Goal: Task Accomplishment & Management: Manage account settings

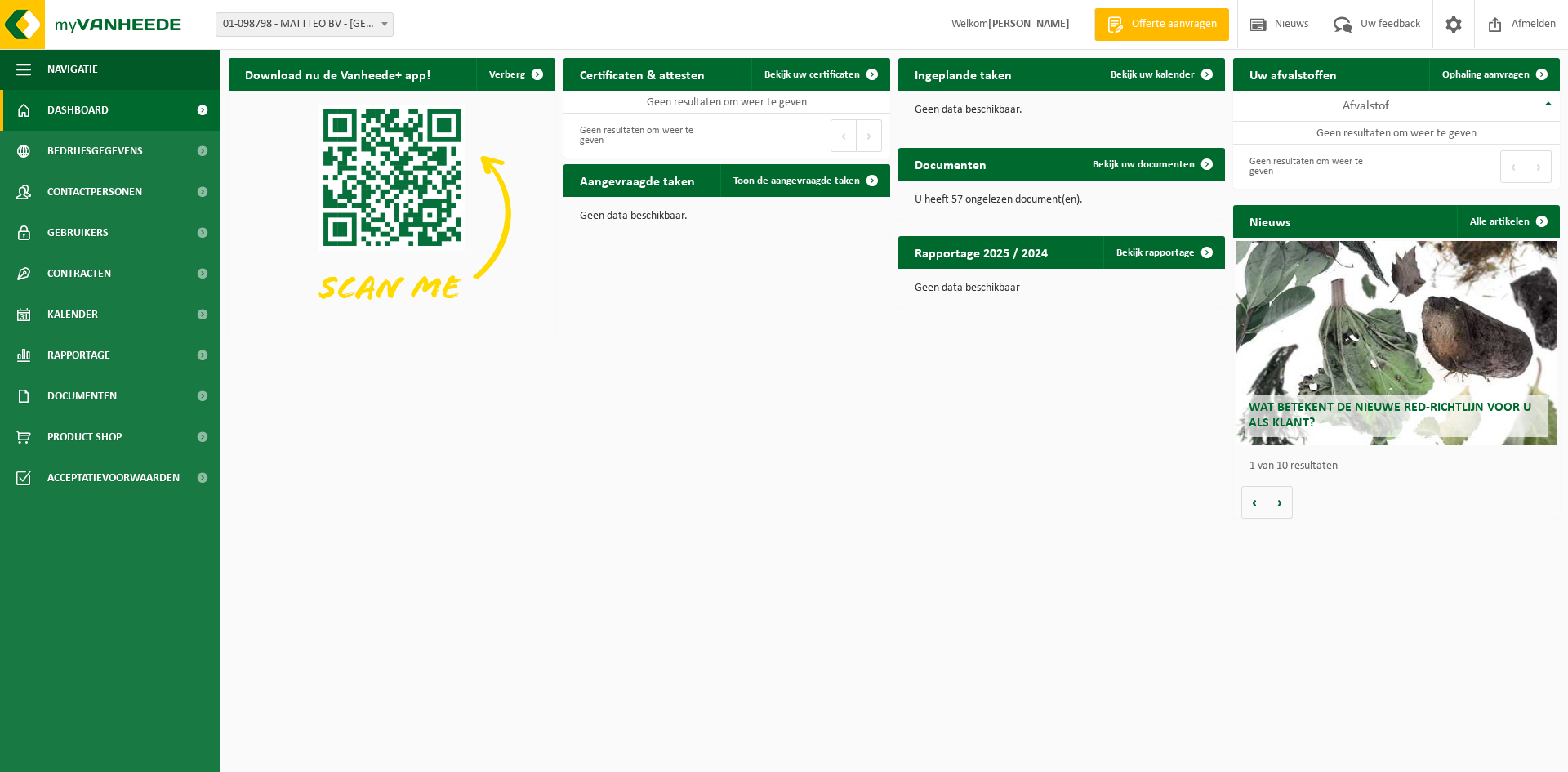
click at [88, 107] on span "Dashboard" at bounding box center [78, 110] width 62 height 41
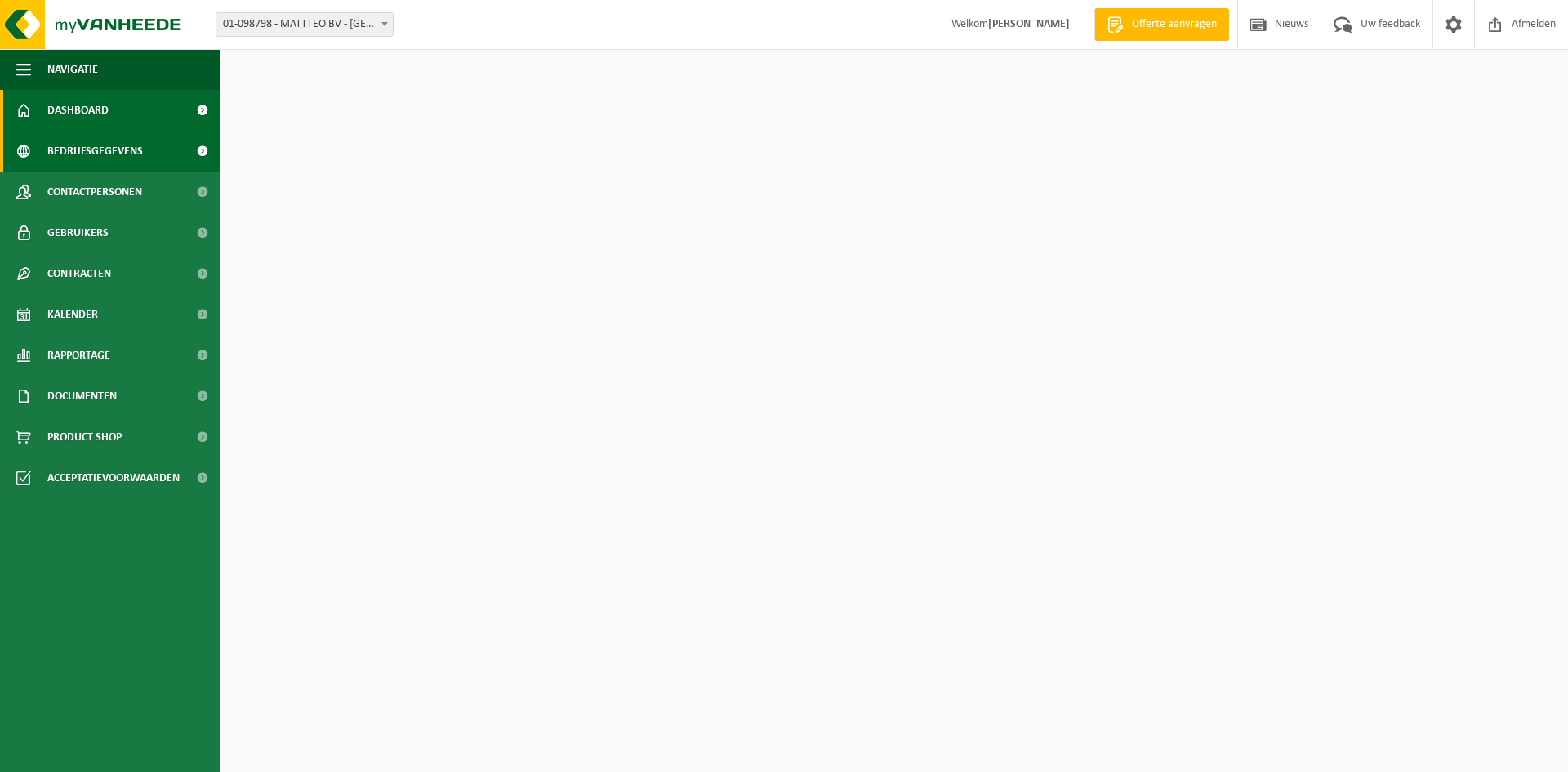
click at [83, 160] on span "Bedrijfsgegevens" at bounding box center [95, 151] width 95 height 41
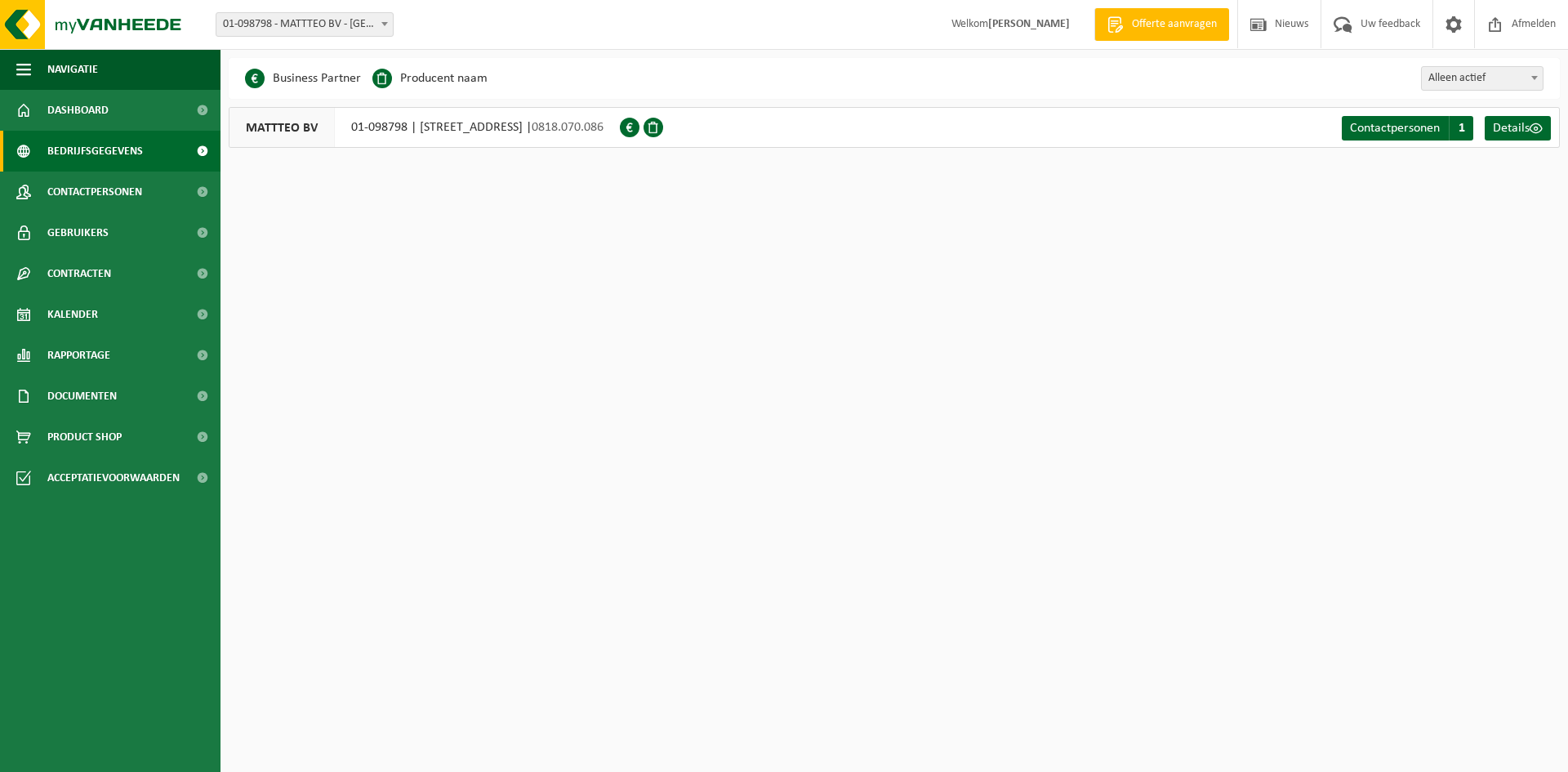
click at [383, 24] on b at bounding box center [385, 23] width 7 height 4
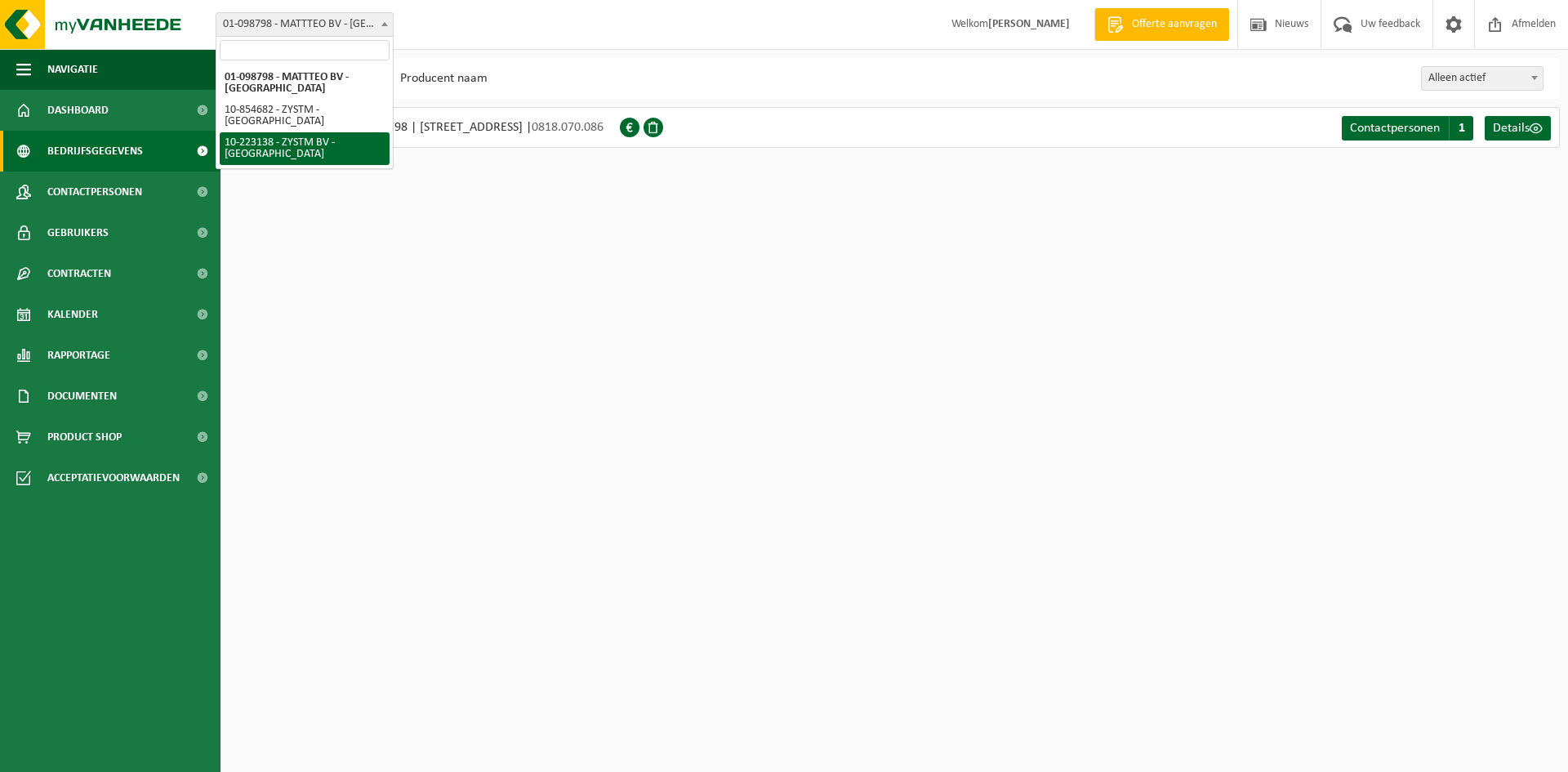
select select "17012"
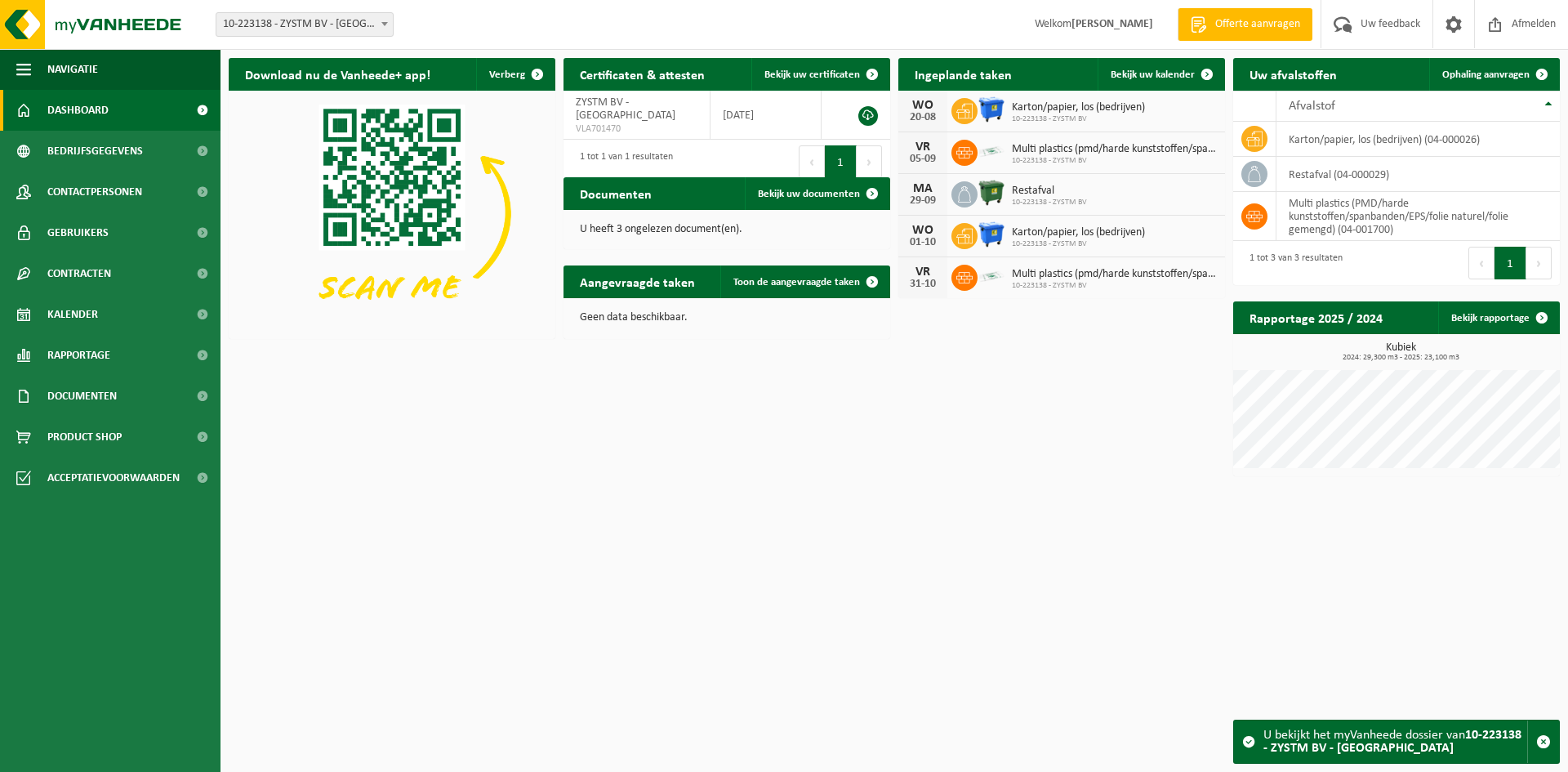
click at [388, 25] on span at bounding box center [385, 23] width 16 height 22
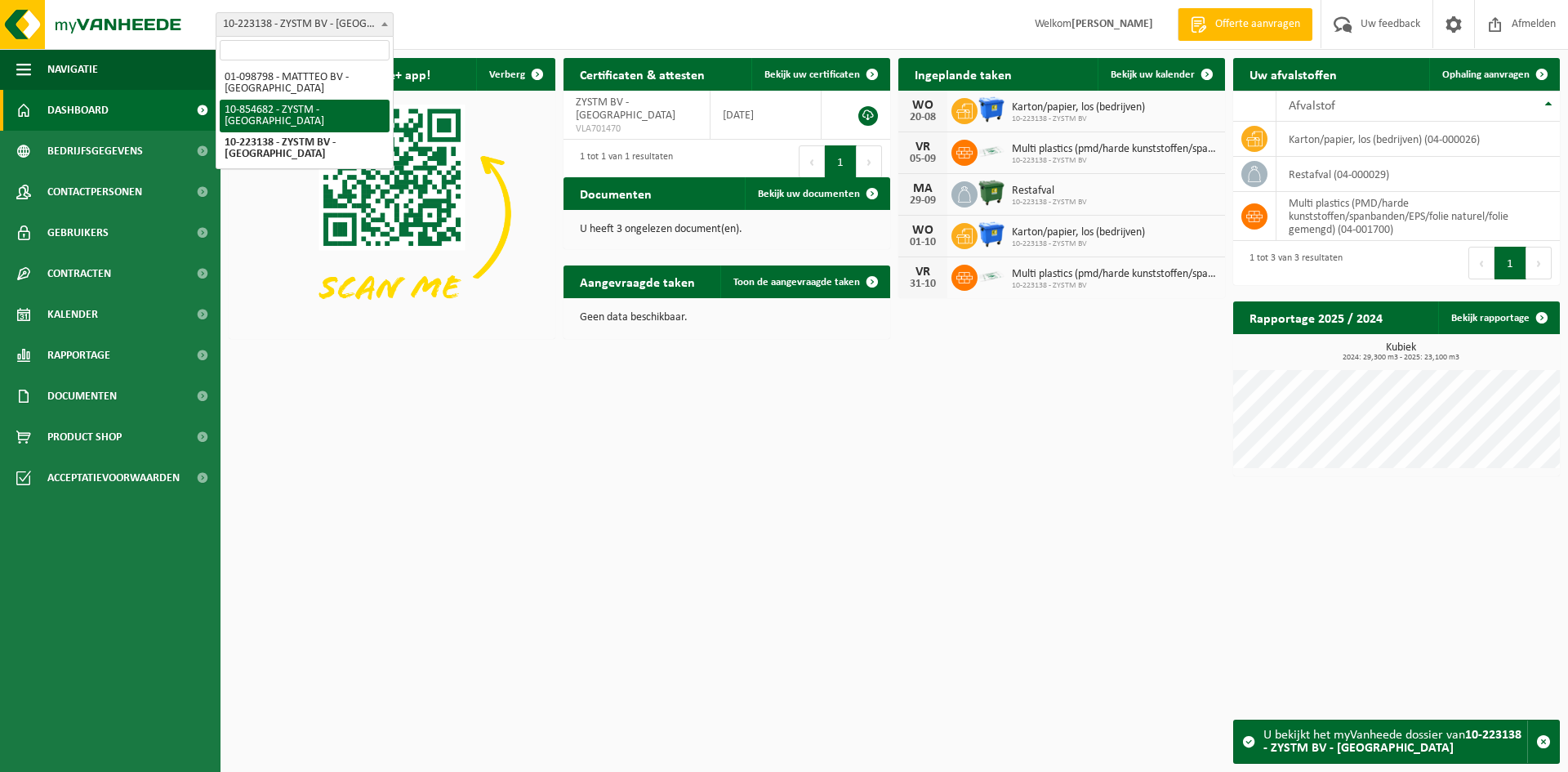
select select "97996"
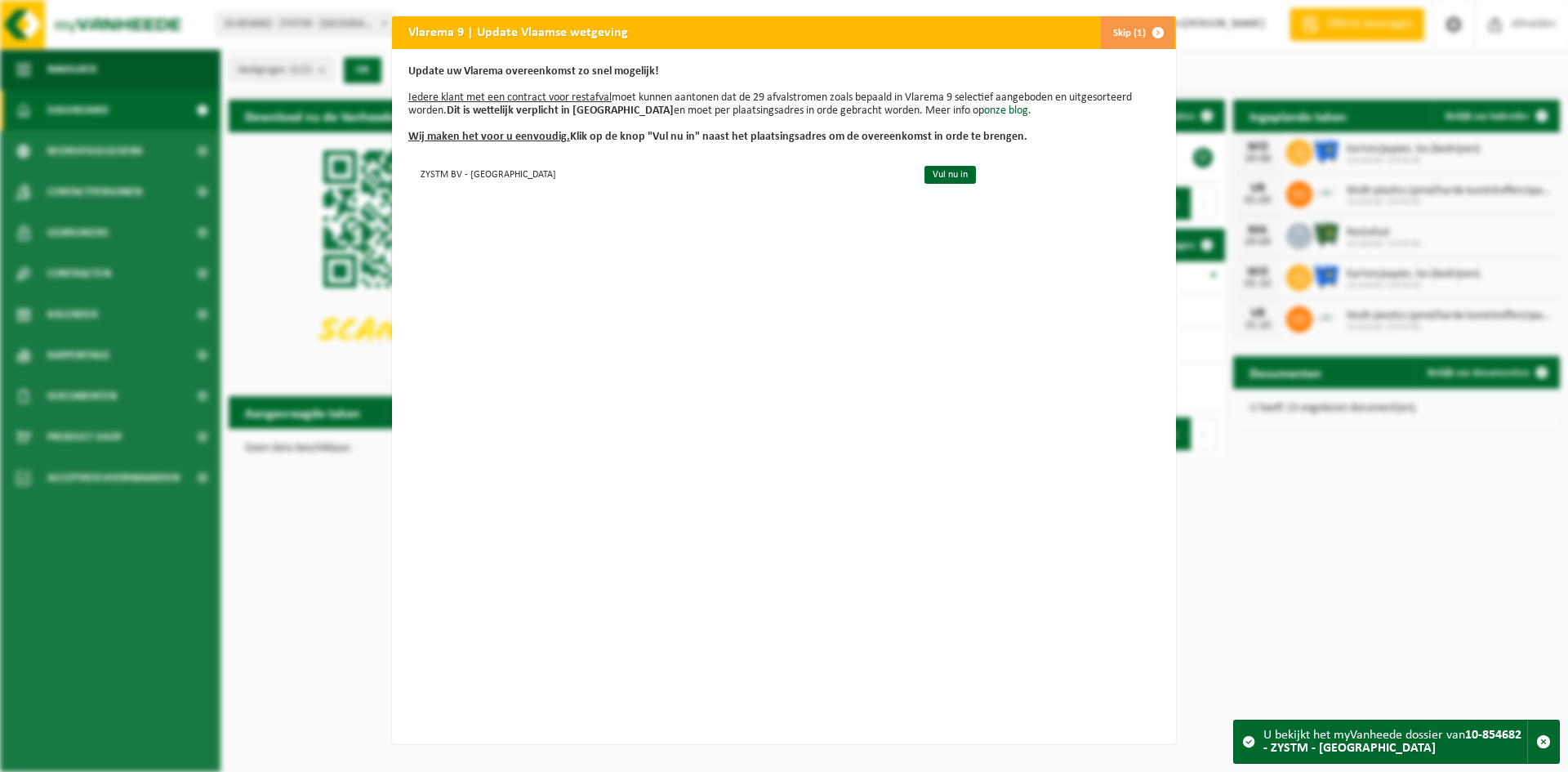
click at [232, 101] on div "Vlarema 9 | Update Vlaamse wetgeving Skip (1) Update uw Vlarema overeenkomst zo…" at bounding box center [784, 386] width 1568 height 772
click at [433, 32] on h2 "Vlarema 9 | Update Vlaamse wetgeving" at bounding box center [518, 32] width 252 height 31
click at [1157, 32] on span "button" at bounding box center [1158, 33] width 33 height 33
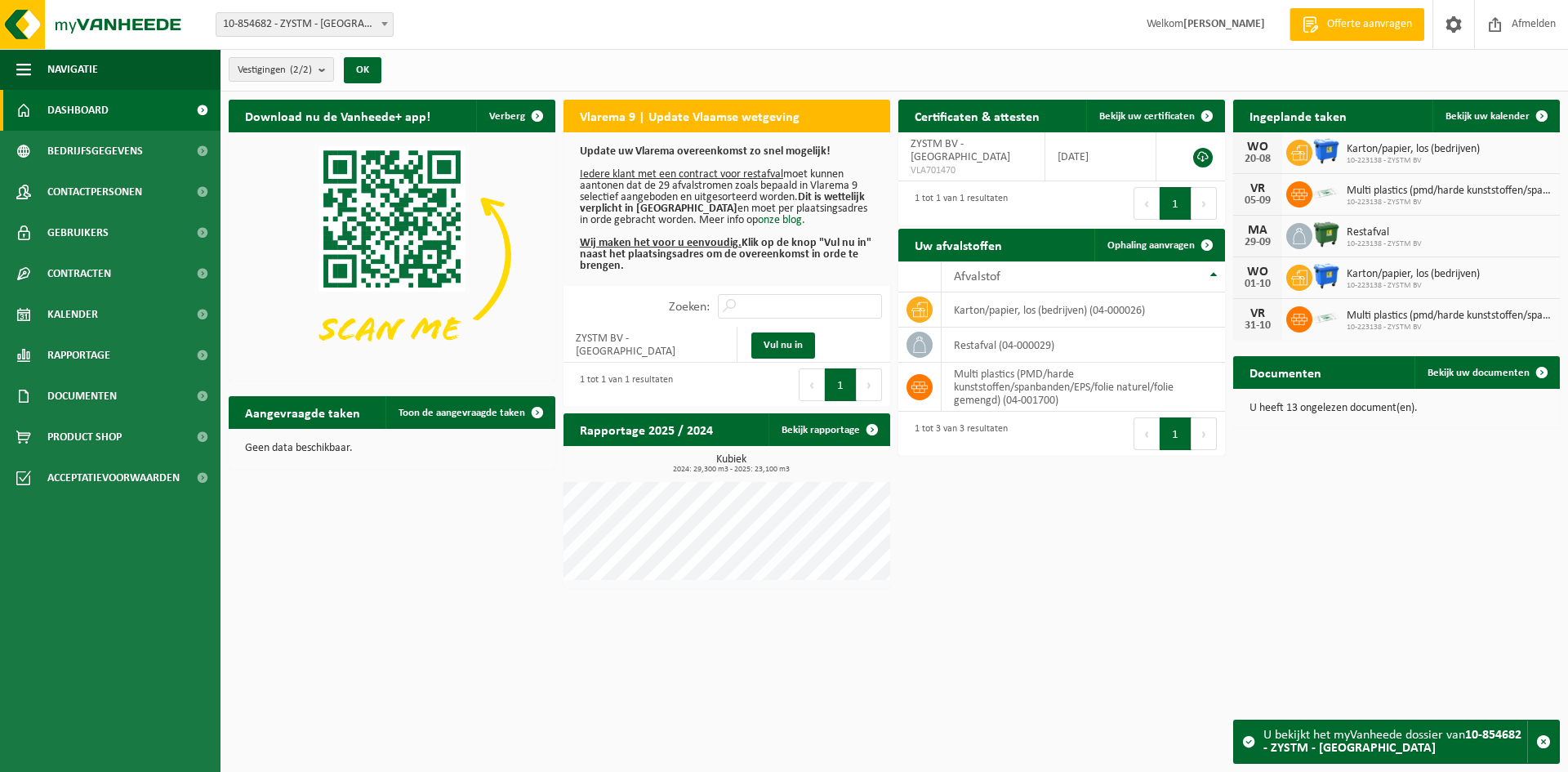
click at [384, 22] on span at bounding box center [385, 23] width 16 height 22
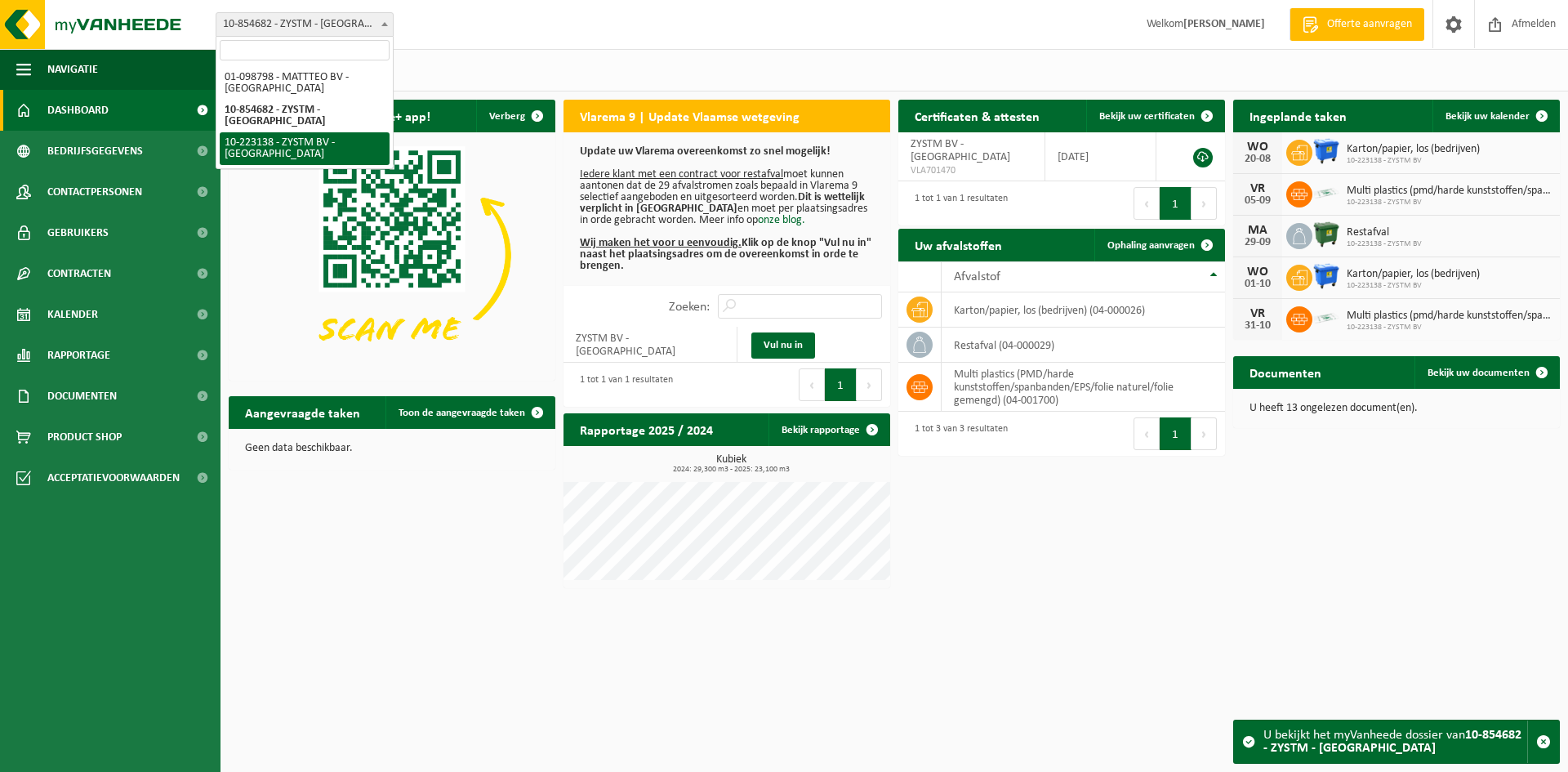
select select "17012"
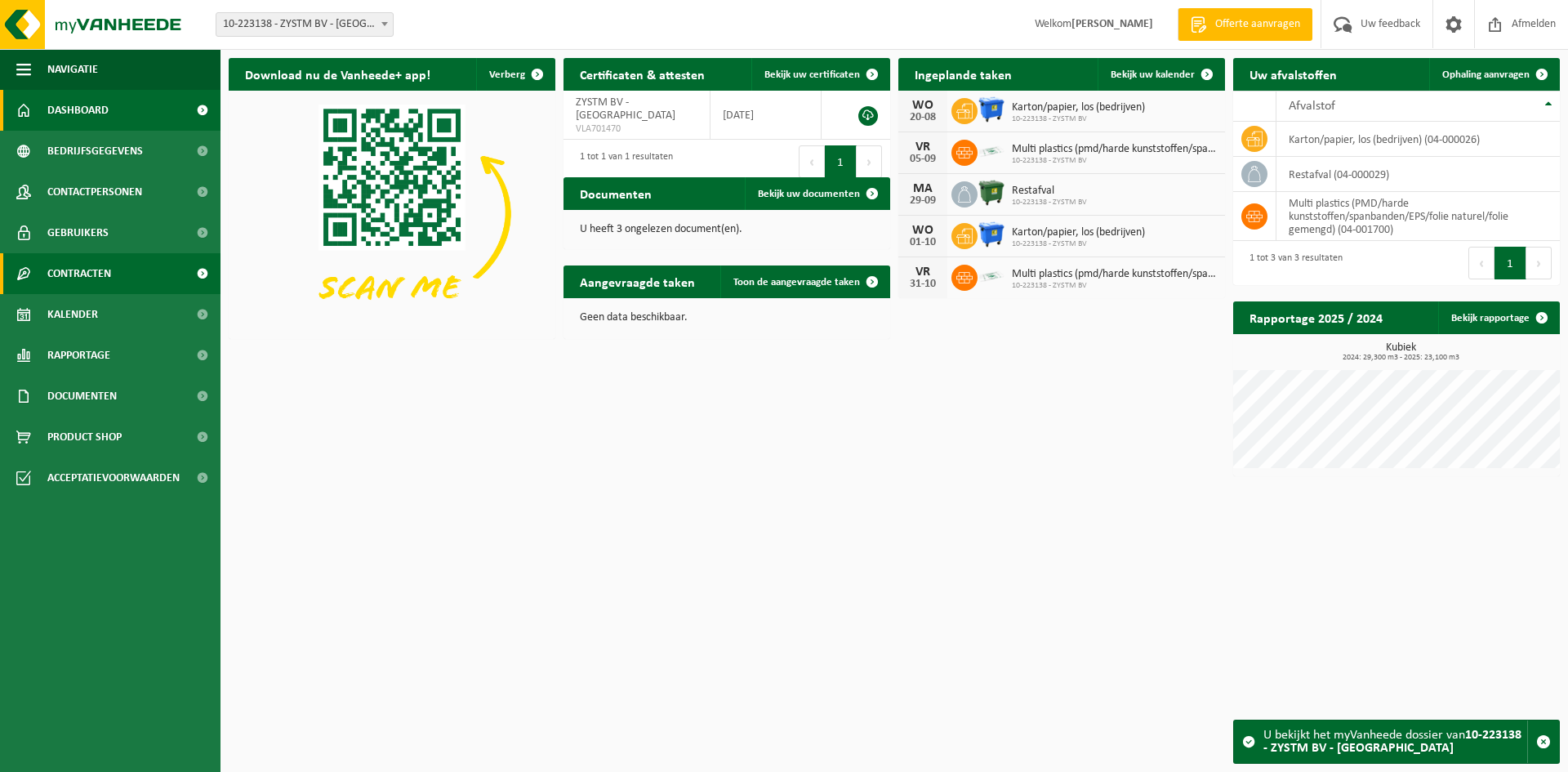
click at [116, 277] on link "Contracten" at bounding box center [110, 273] width 221 height 41
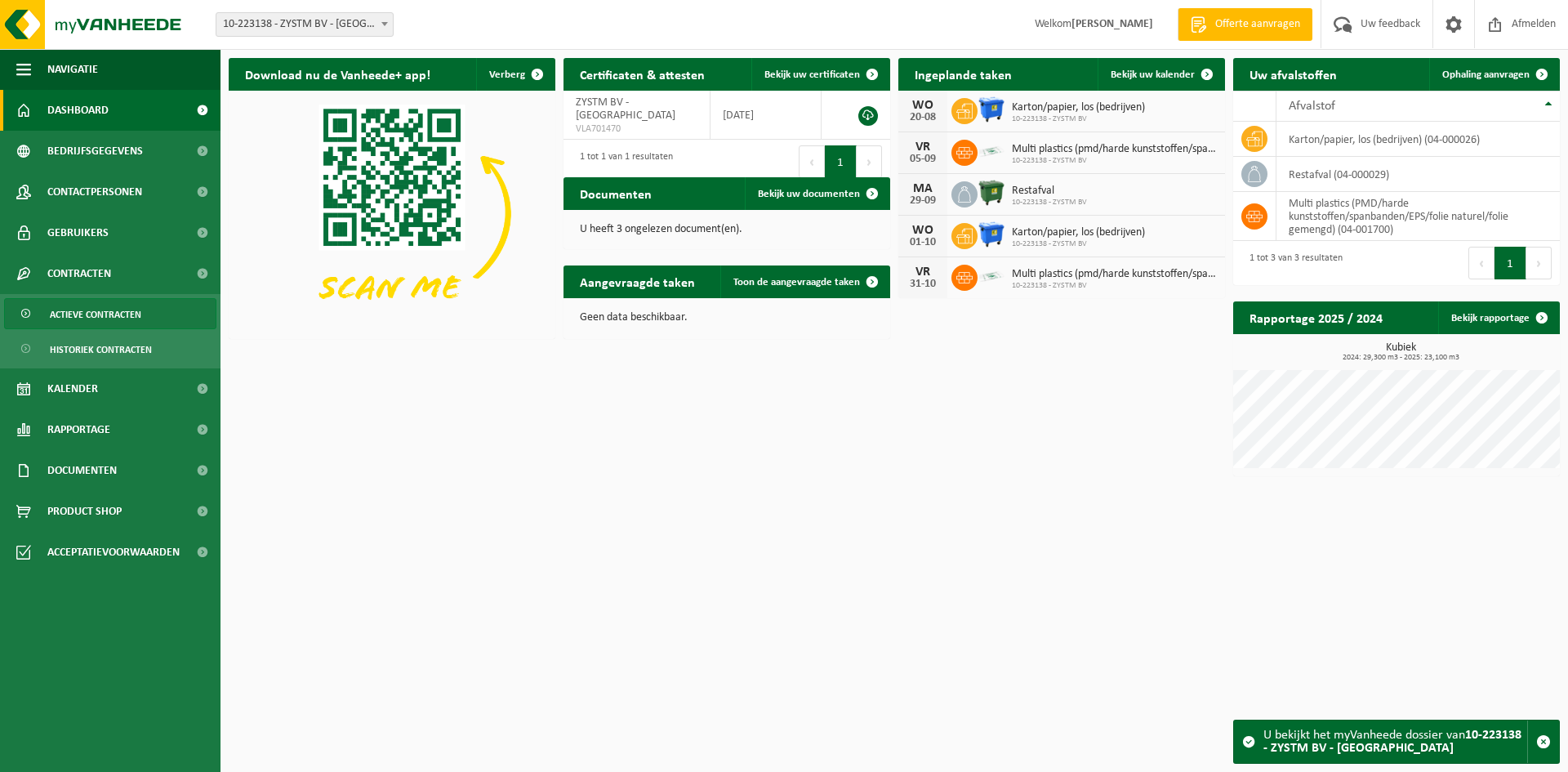
click at [119, 313] on span "Actieve contracten" at bounding box center [96, 315] width 92 height 31
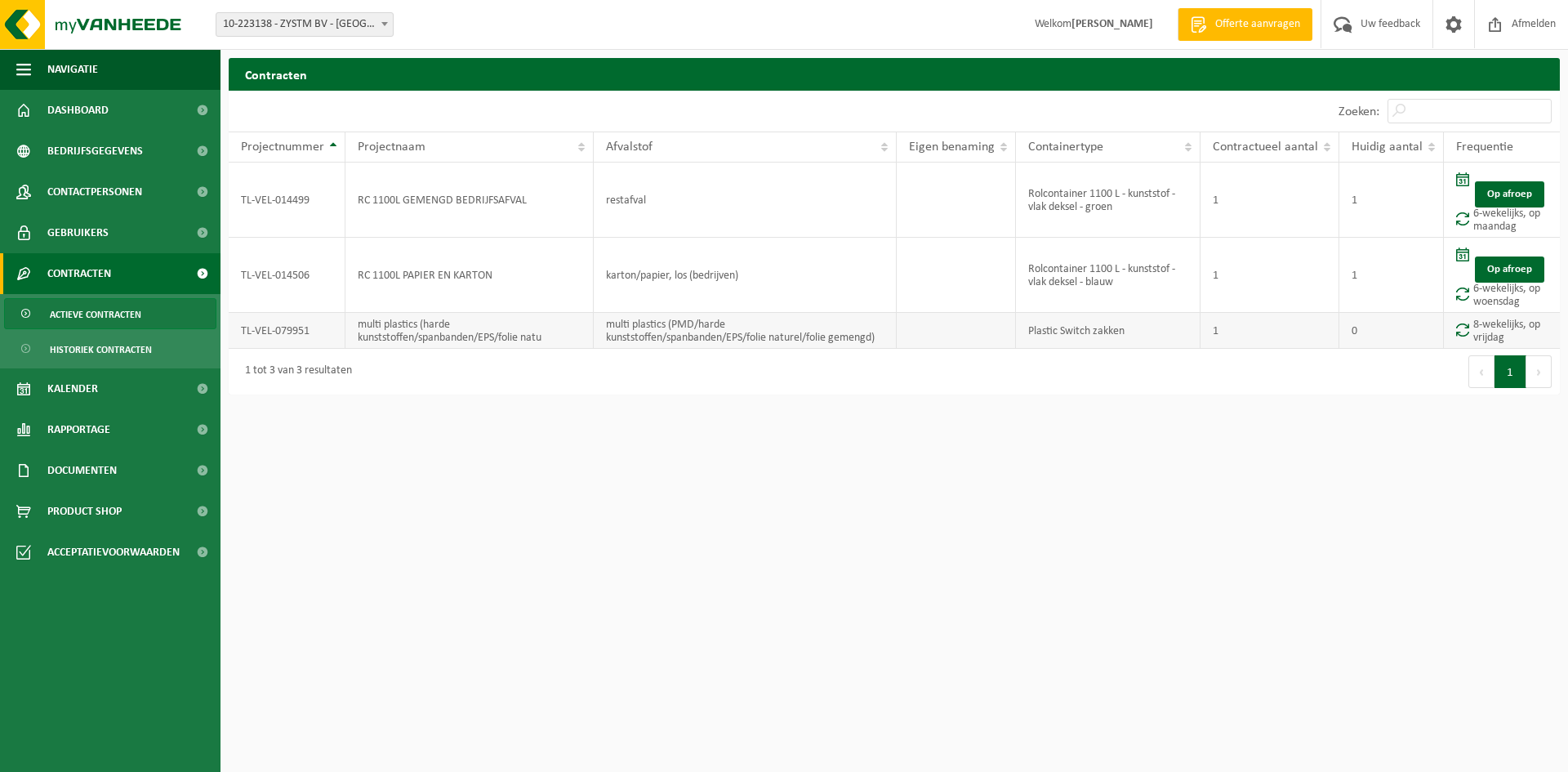
click at [273, 313] on td "TL-VEL-079951" at bounding box center [287, 330] width 117 height 36
click at [401, 313] on td "multi plastics (harde kunststoffen/spanbanden/EPS/folie natu" at bounding box center [470, 330] width 249 height 36
click at [286, 313] on td "TL-VEL-079951" at bounding box center [287, 330] width 117 height 36
click at [450, 313] on td "multi plastics (harde kunststoffen/spanbanden/EPS/folie natu" at bounding box center [470, 330] width 249 height 36
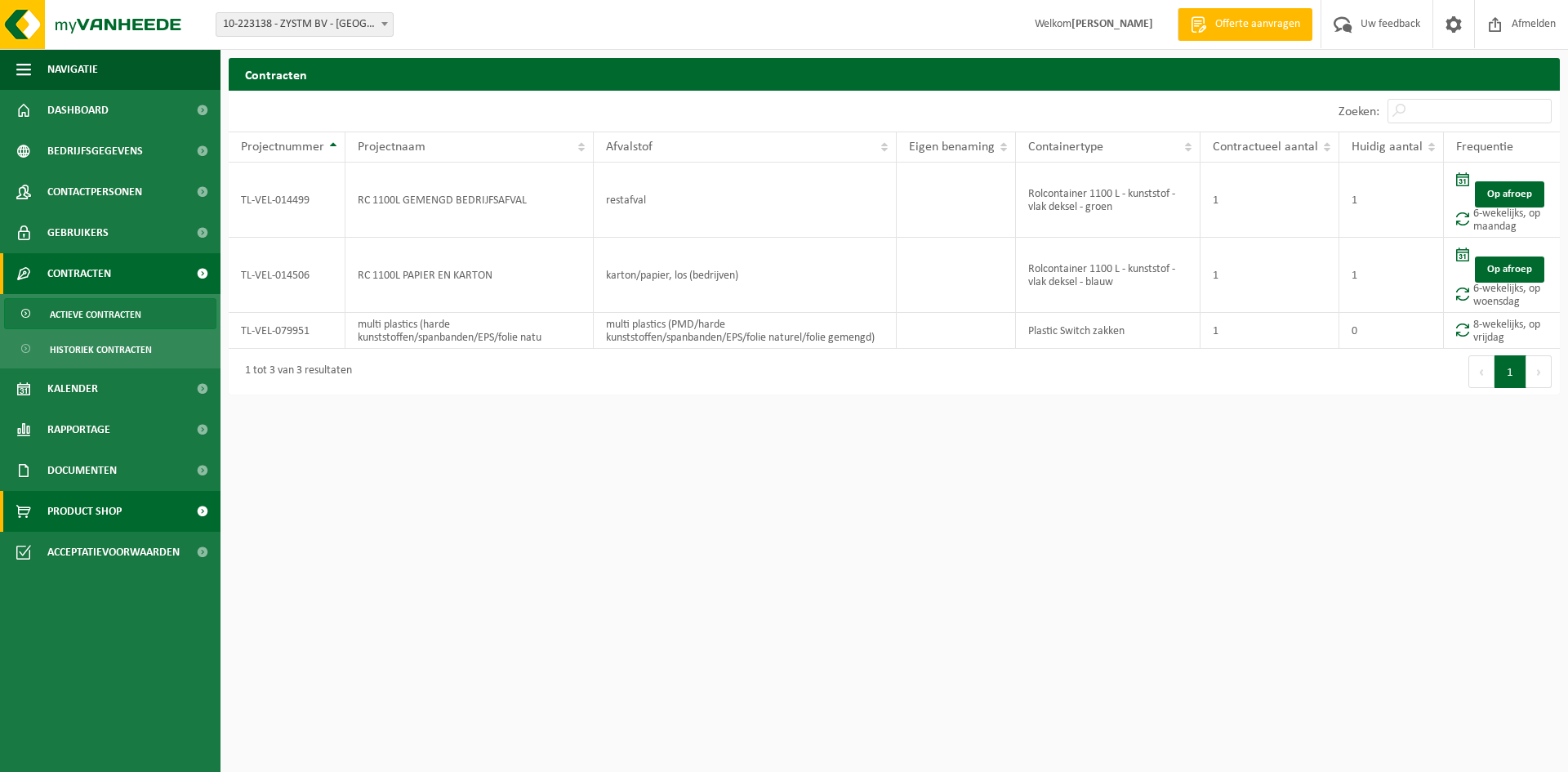
click at [77, 508] on span "Product Shop" at bounding box center [85, 511] width 75 height 41
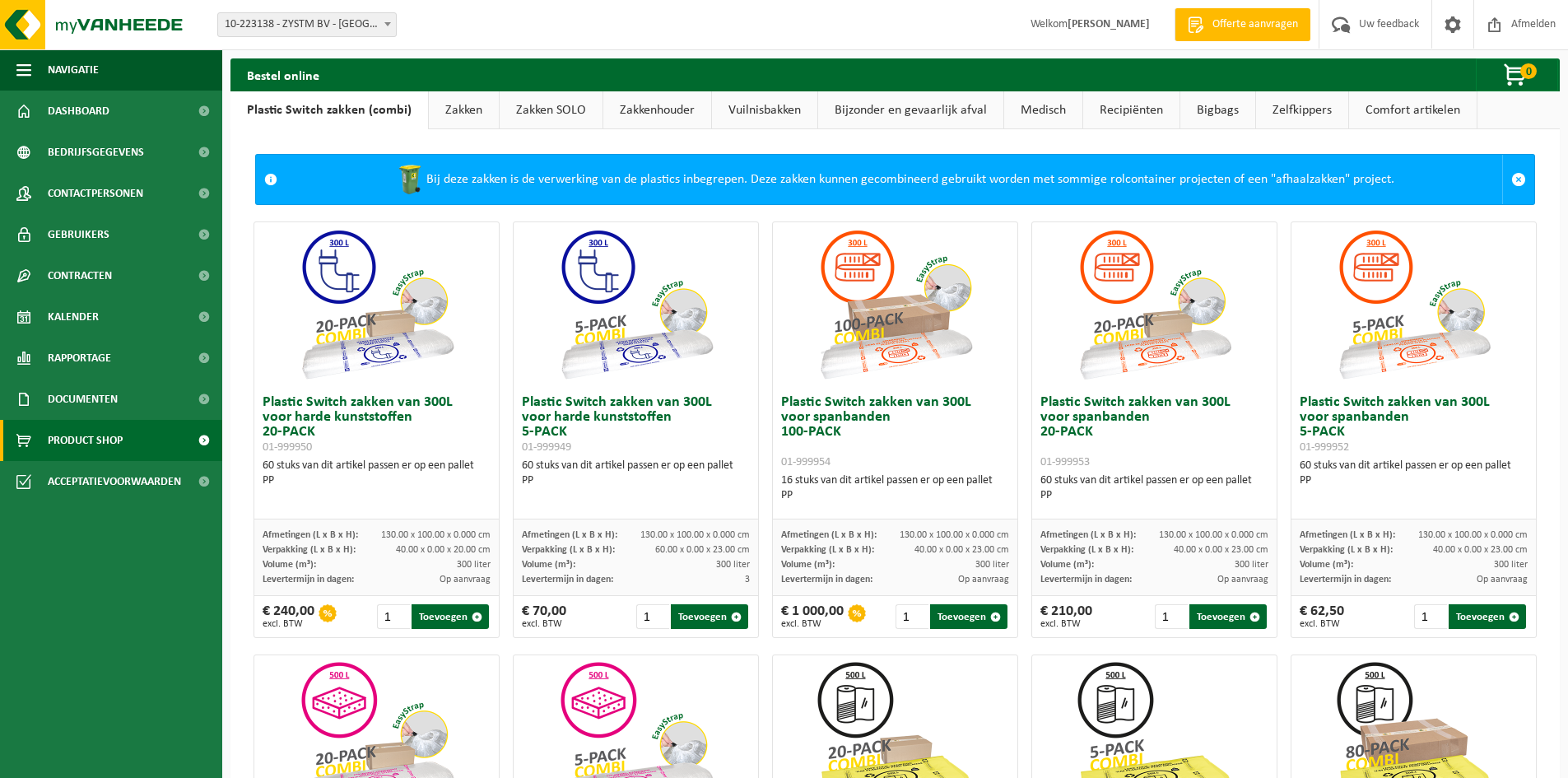
click at [739, 108] on link "Vuilnisbakken" at bounding box center [765, 110] width 106 height 38
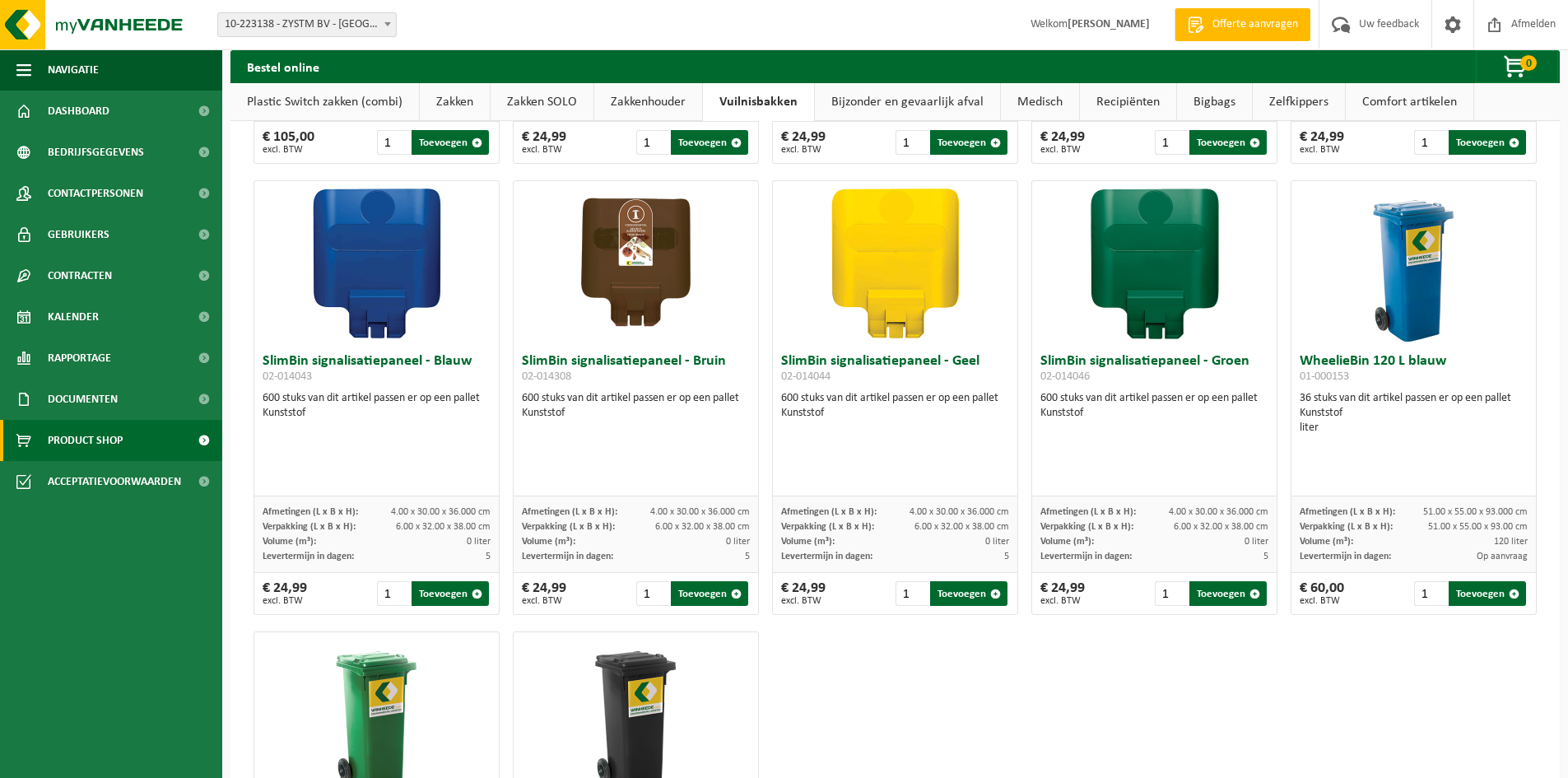
scroll to position [1696, 0]
